Goal: Transaction & Acquisition: Book appointment/travel/reservation

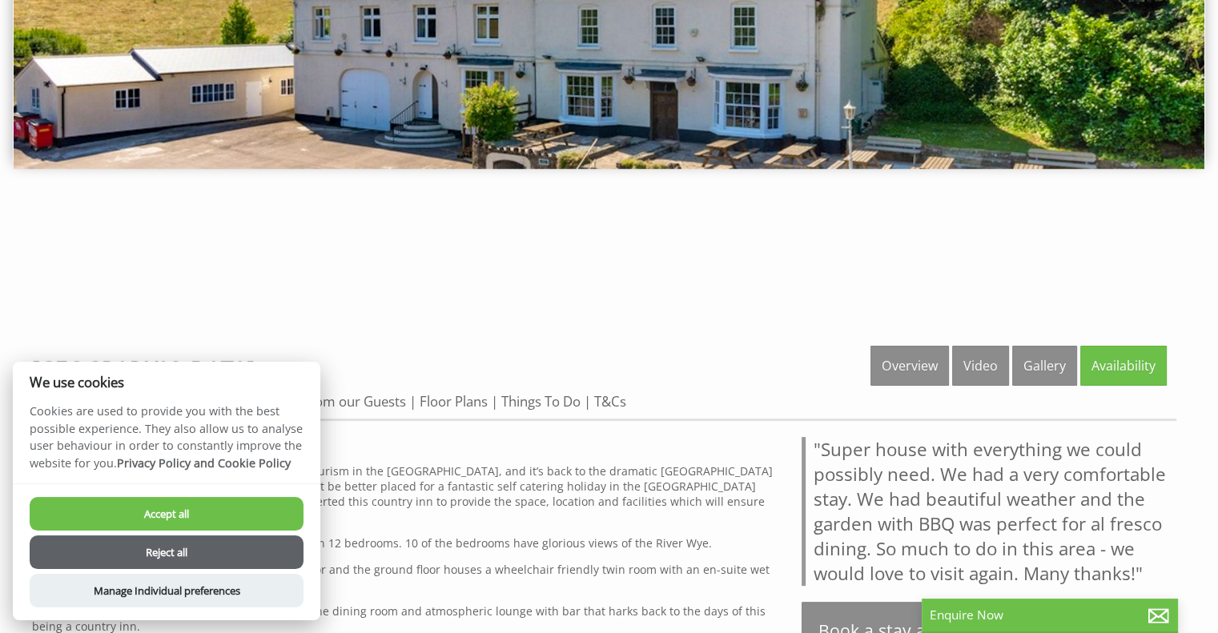
scroll to position [346, 0]
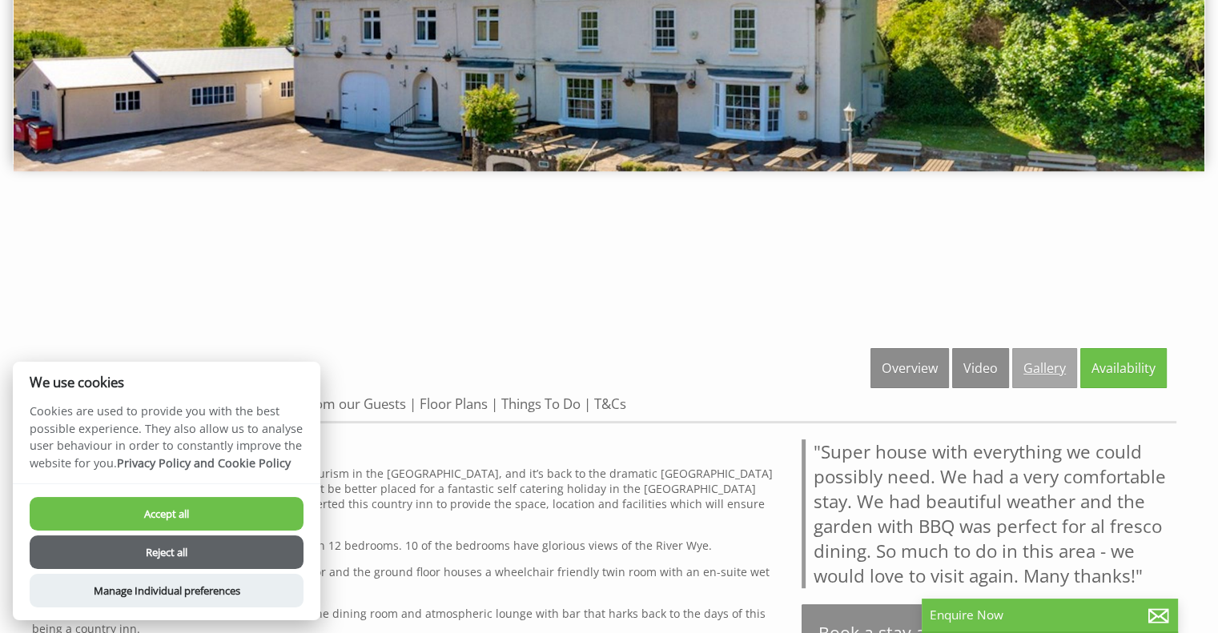
click at [1043, 363] on link "Gallery" at bounding box center [1044, 368] width 65 height 40
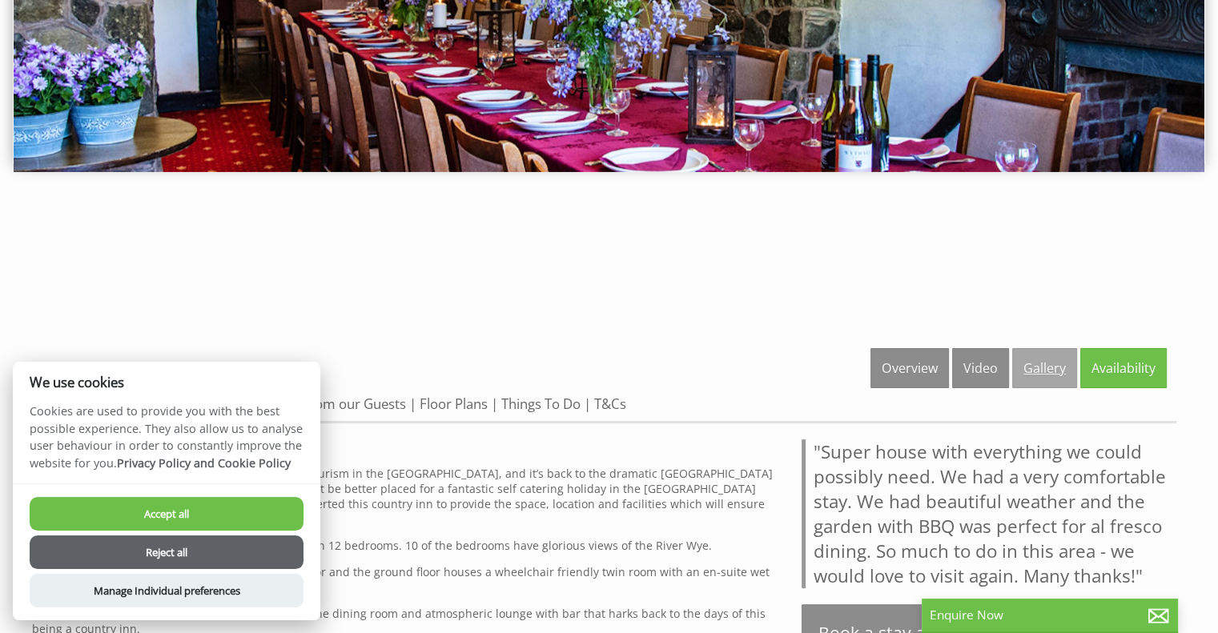
scroll to position [343, 0]
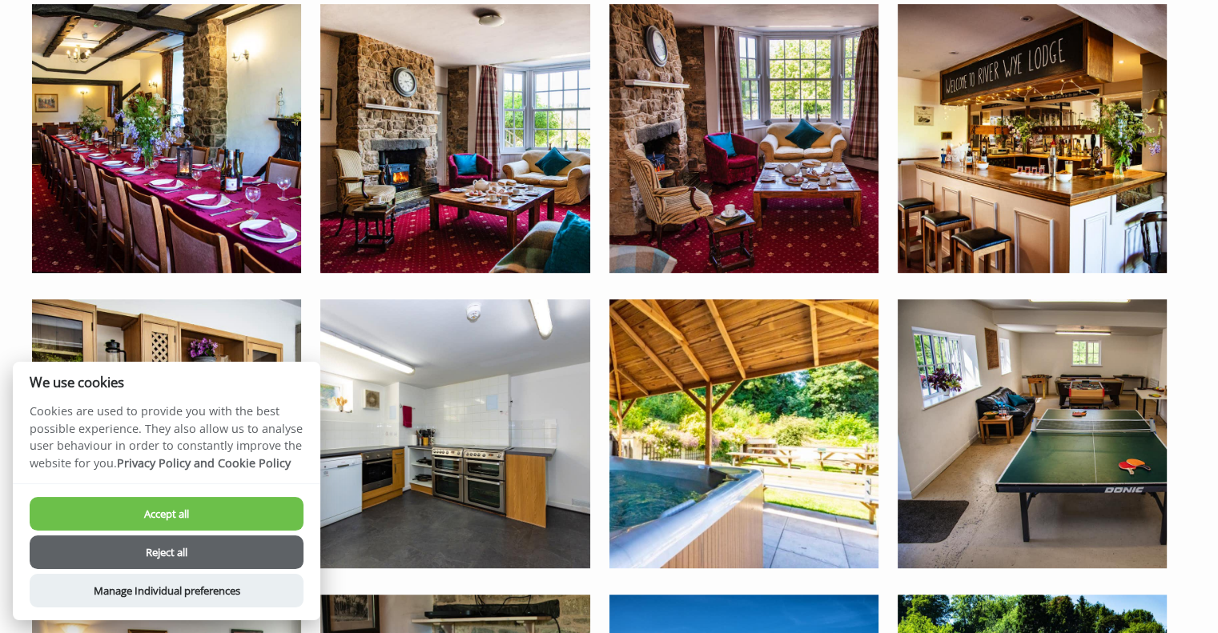
scroll to position [781, 0]
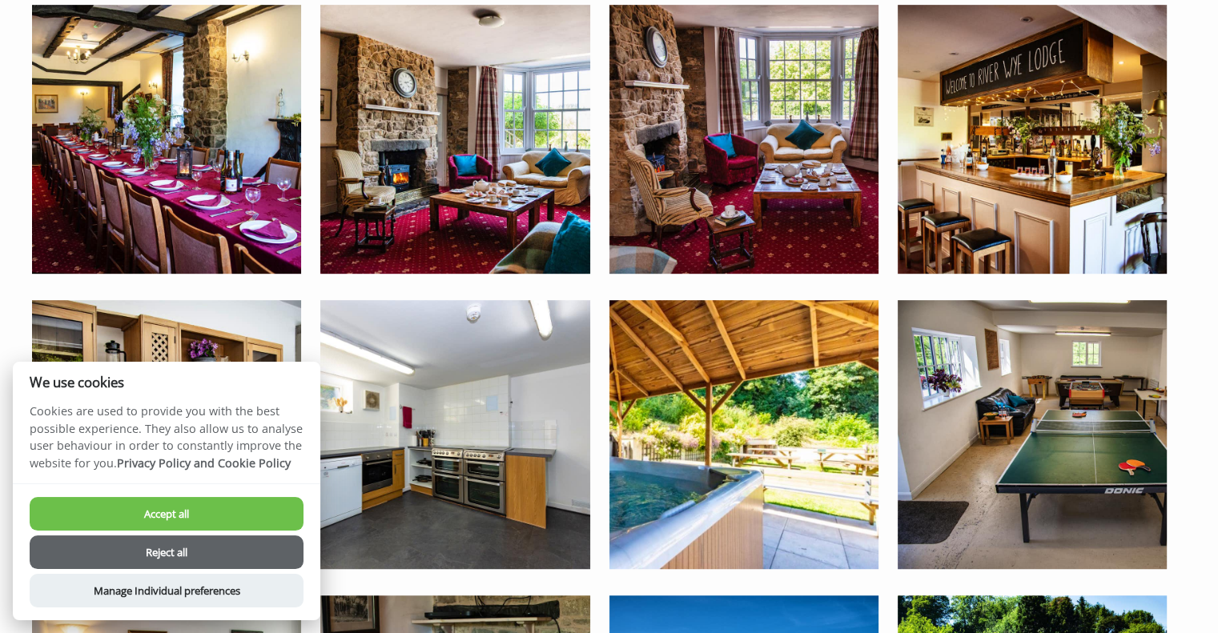
click at [193, 553] on button "Reject all" at bounding box center [167, 553] width 274 height 34
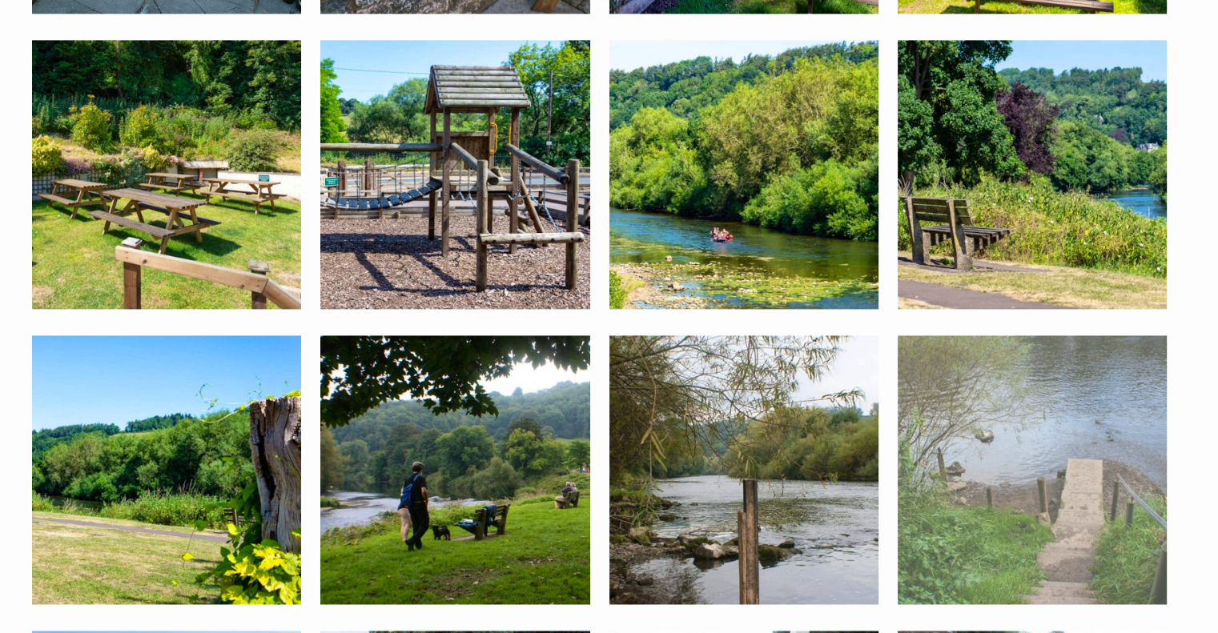
scroll to position [2223, 0]
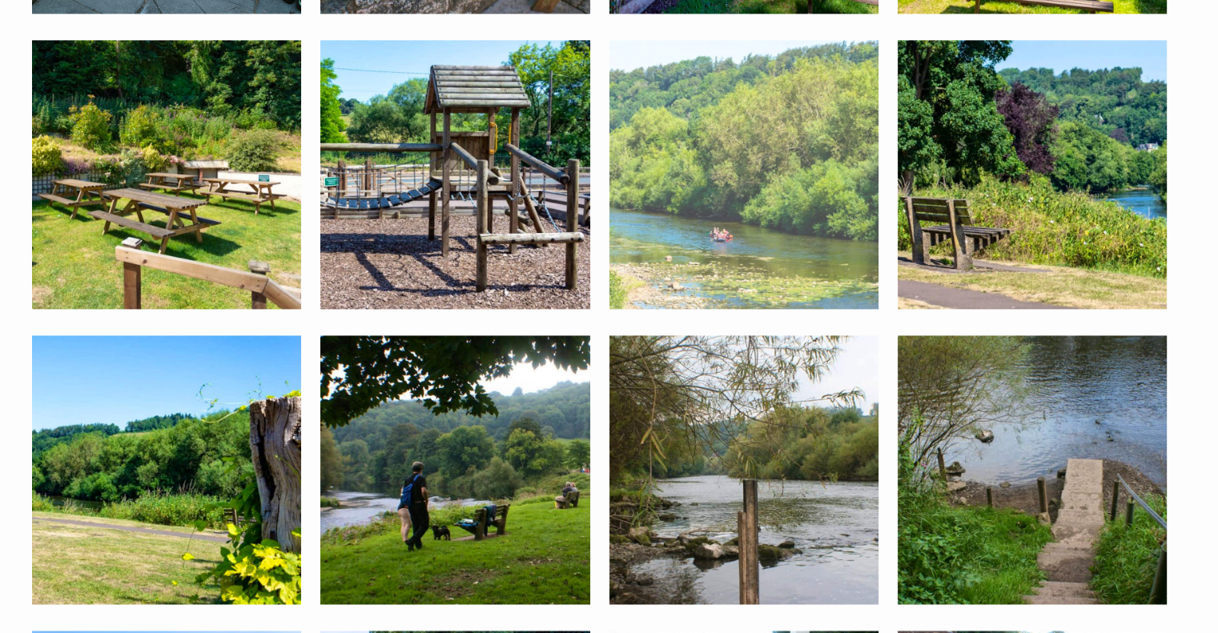
click at [761, 199] on img at bounding box center [743, 174] width 269 height 269
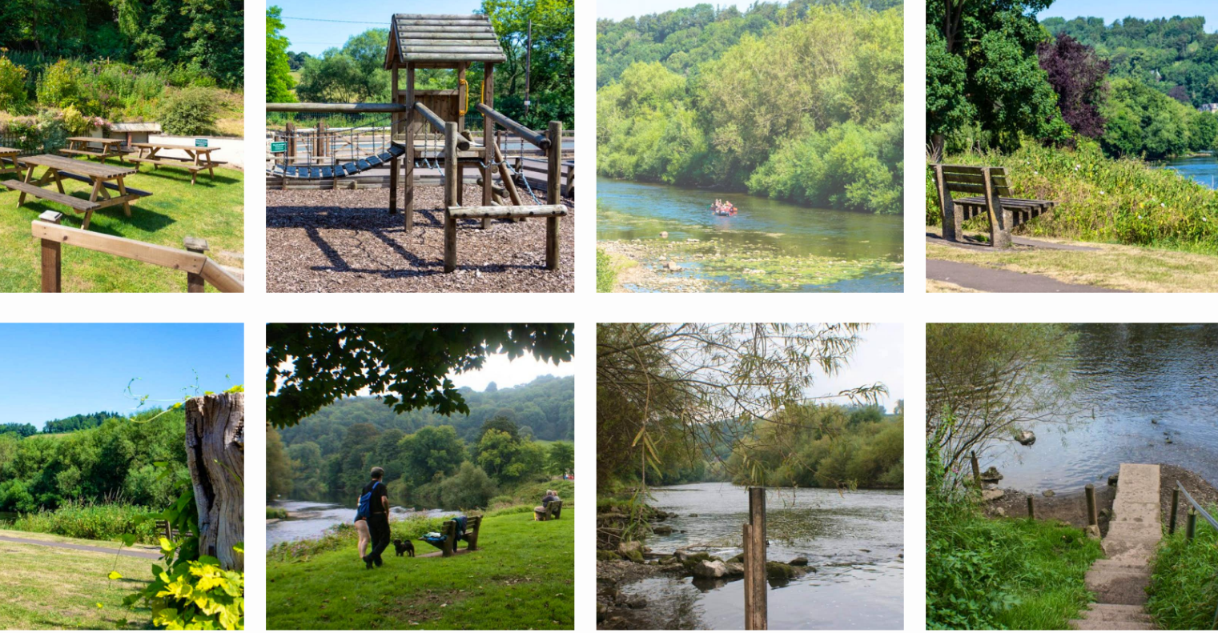
click at [747, 231] on img at bounding box center [743, 174] width 269 height 269
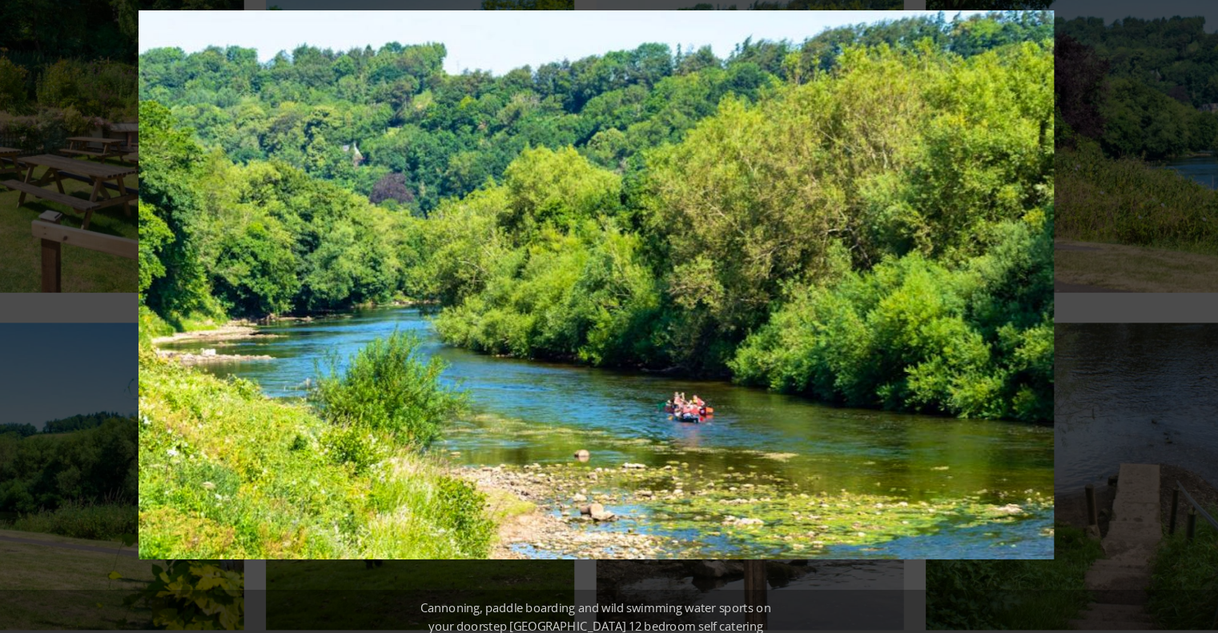
click at [1091, 283] on div at bounding box center [756, 347] width 1095 height 570
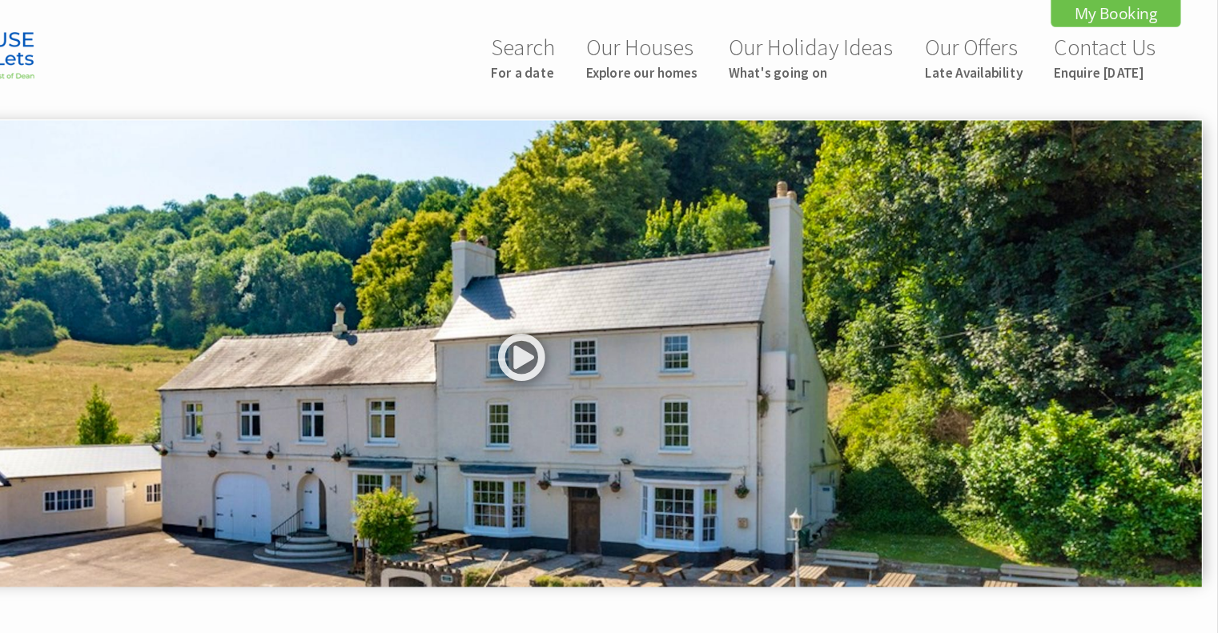
scroll to position [0, 0]
